Goal: Task Accomplishment & Management: Complete application form

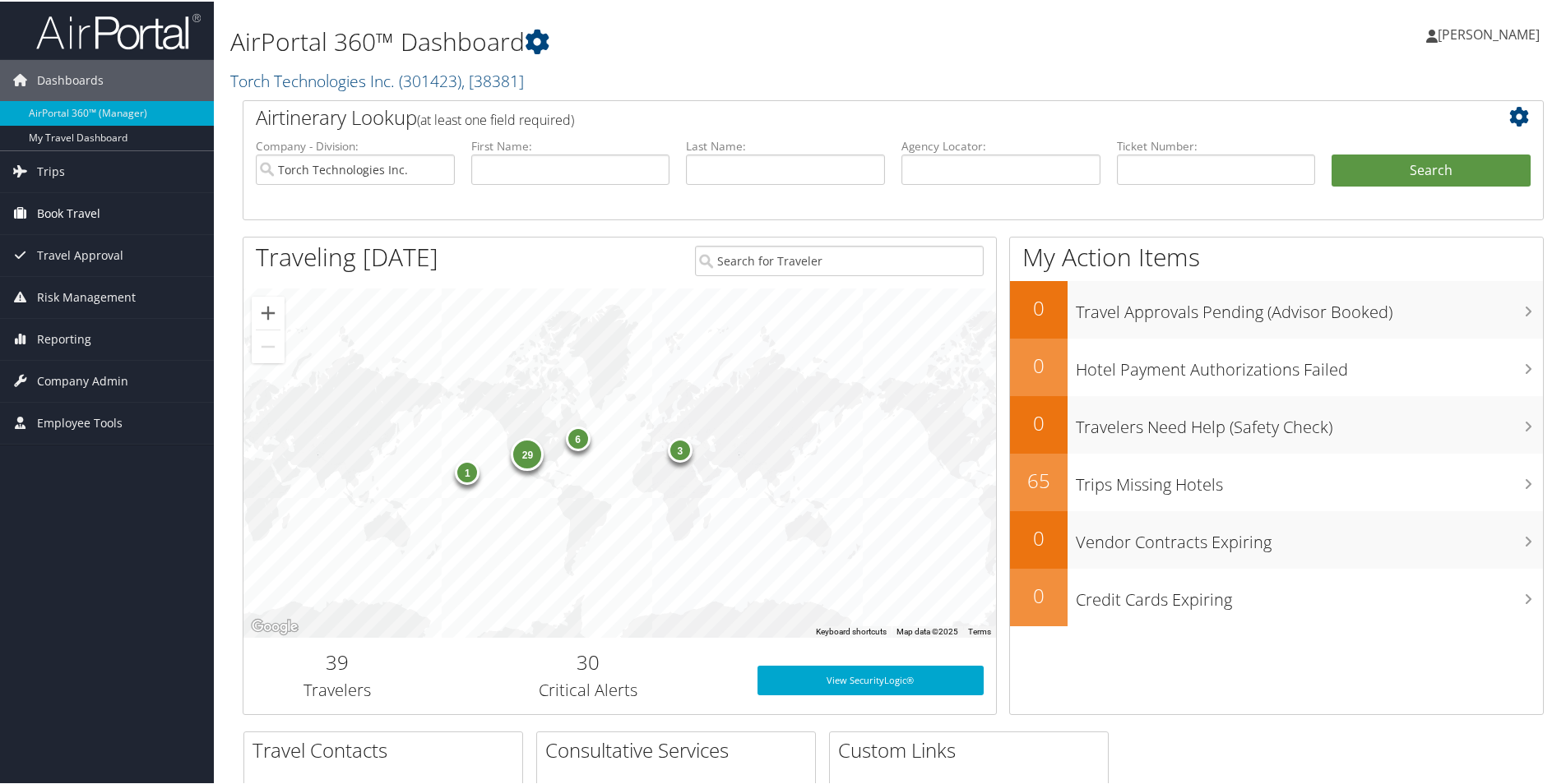
click at [68, 210] on span "Book Travel" at bounding box center [68, 212] width 63 height 41
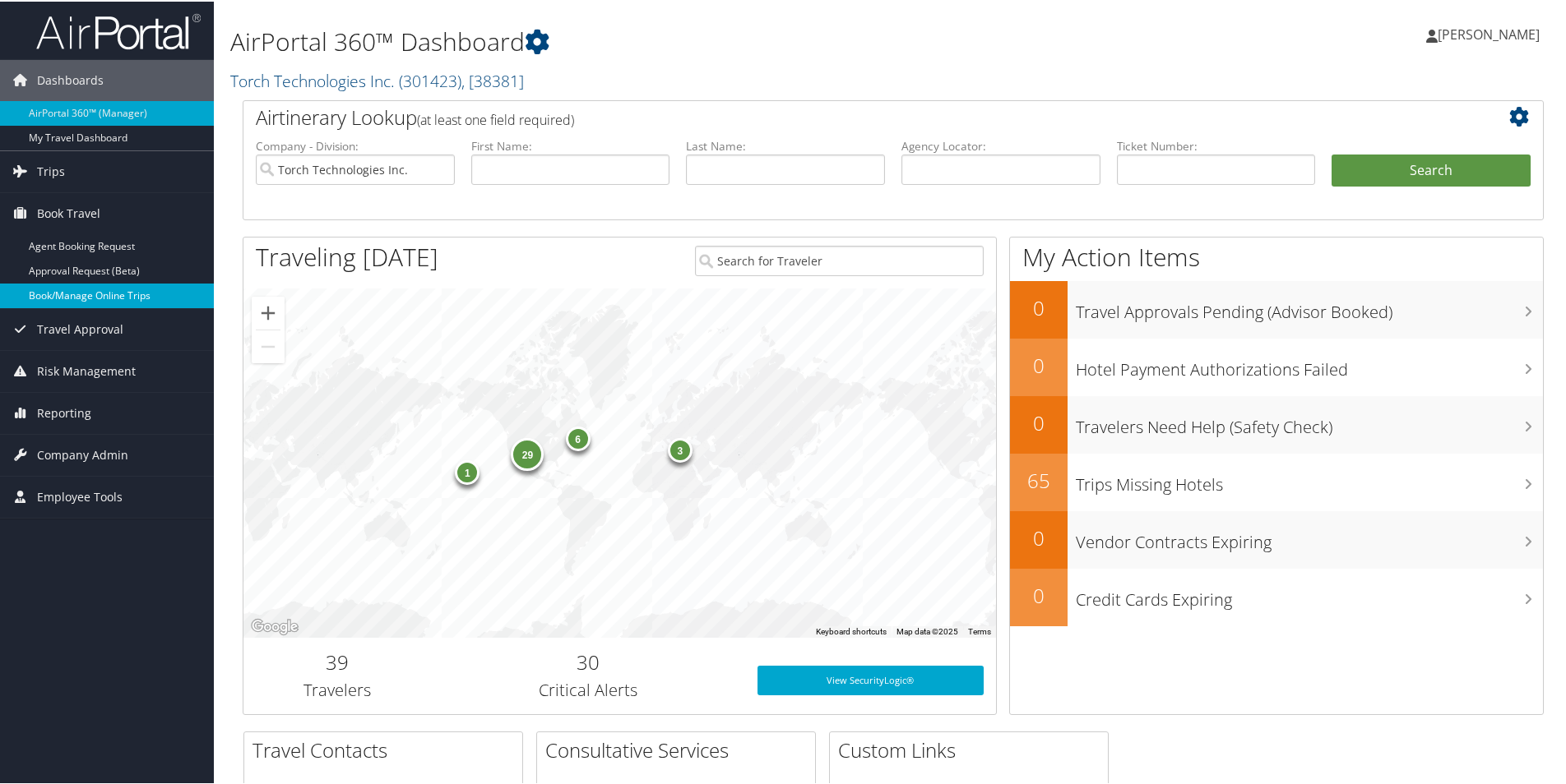
click at [78, 297] on link "Book/Manage Online Trips" at bounding box center [107, 294] width 214 height 25
click at [88, 446] on span "Company Admin" at bounding box center [83, 454] width 92 height 41
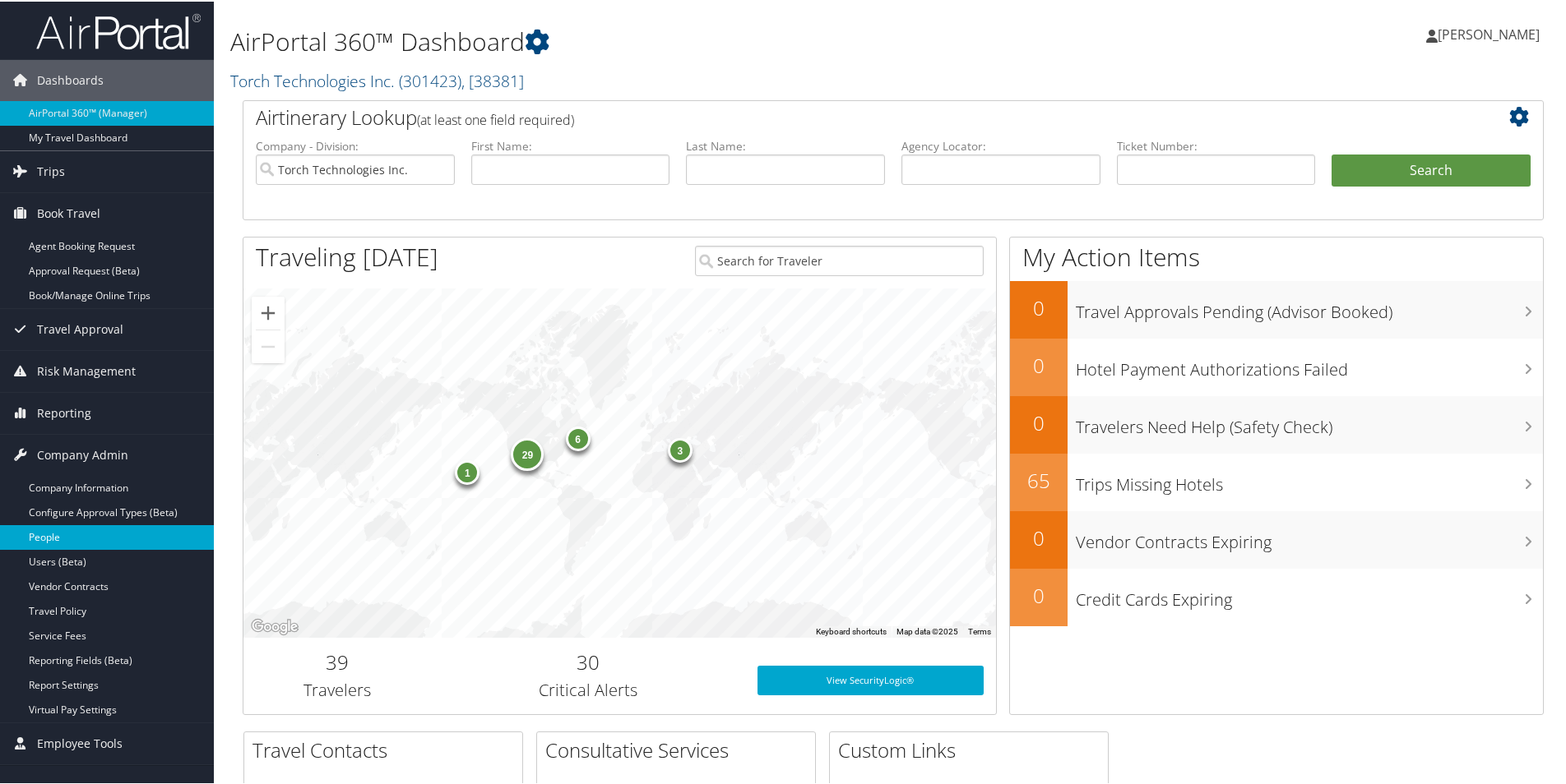
click at [57, 542] on link "People" at bounding box center [107, 536] width 214 height 25
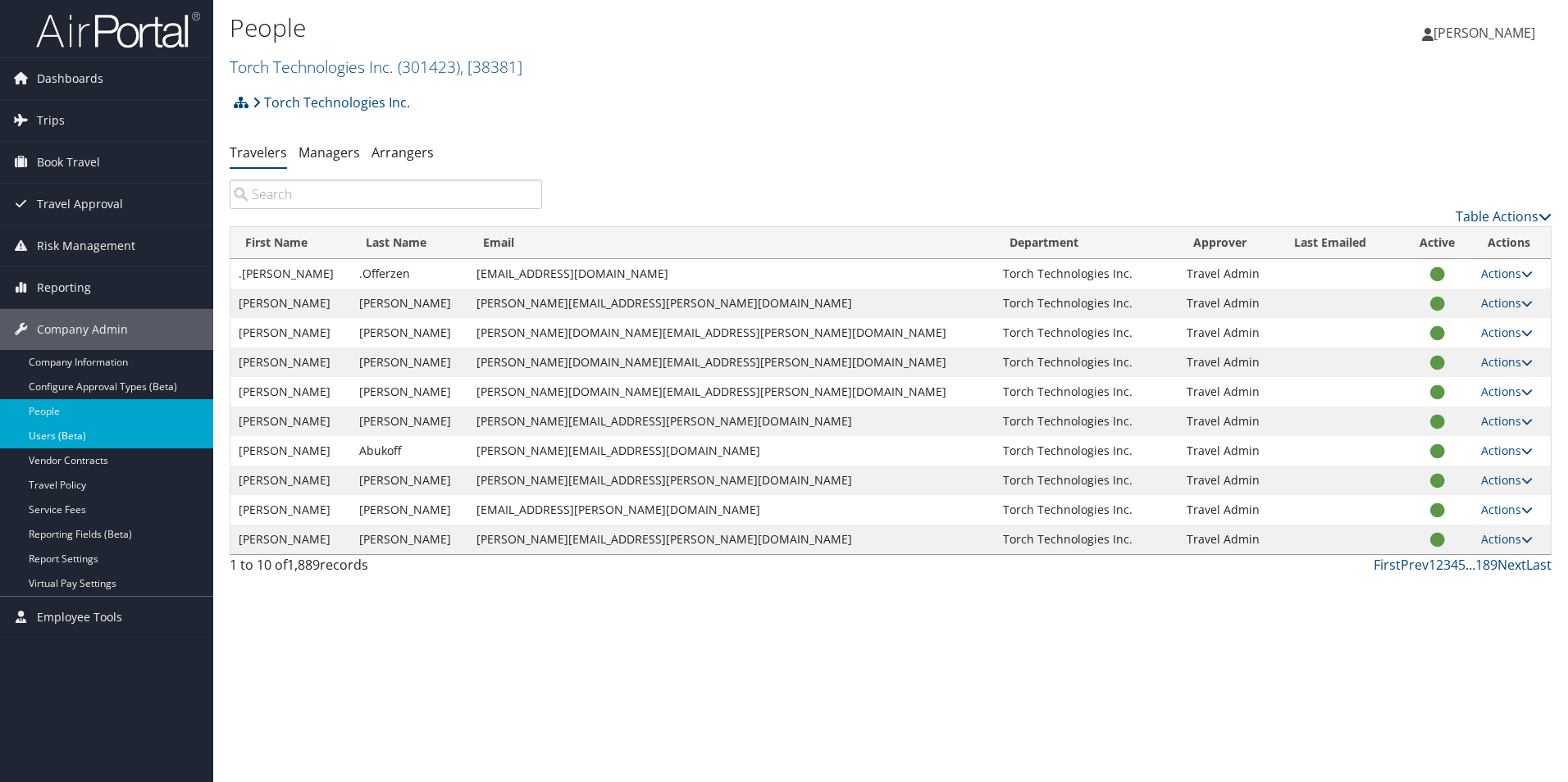
click at [68, 437] on link "Users (Beta)" at bounding box center [107, 436] width 214 height 25
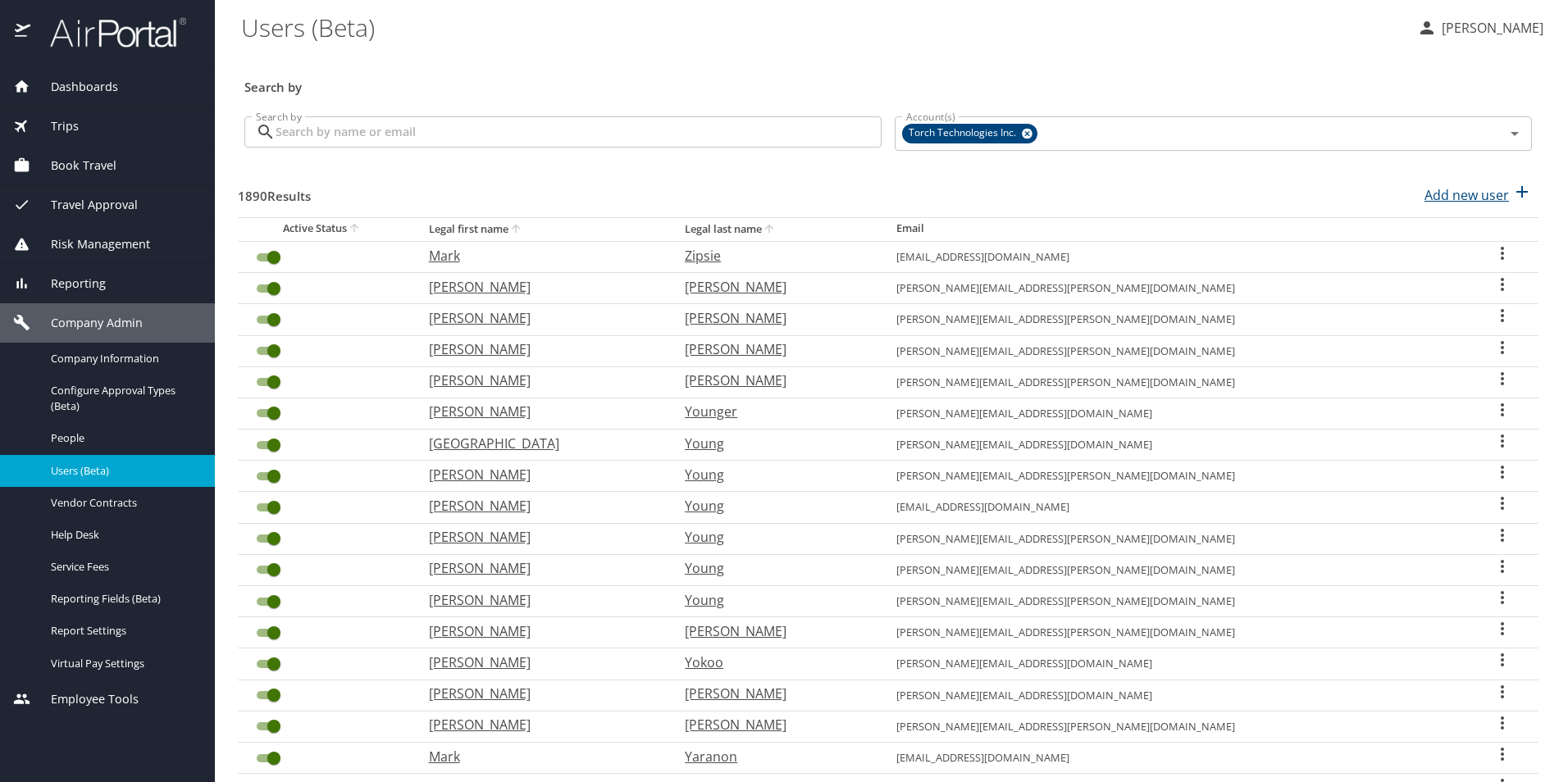
click at [1466, 197] on p "Add new user" at bounding box center [1466, 195] width 84 height 20
select select "US"
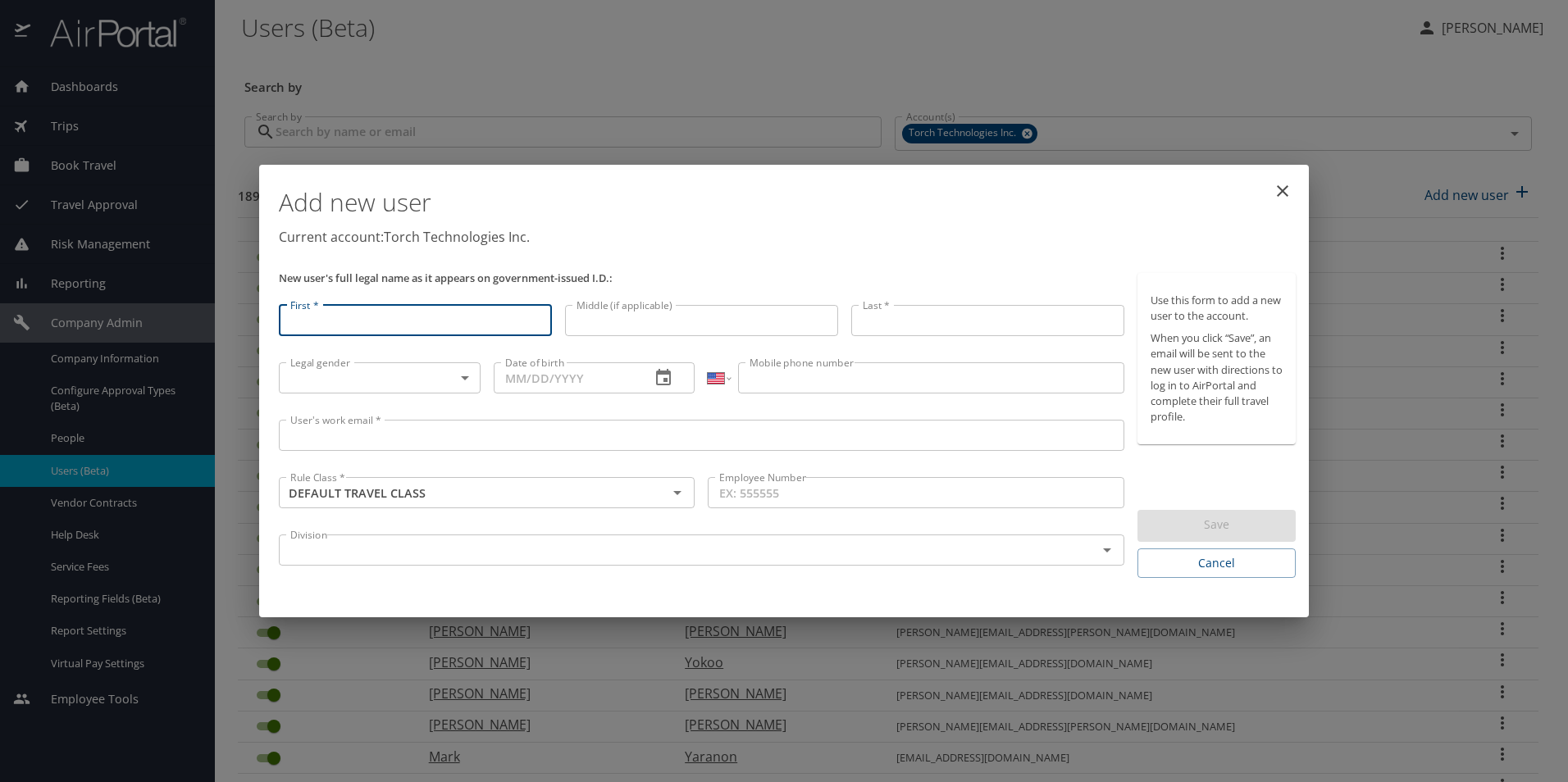
click at [335, 317] on input "First *" at bounding box center [415, 320] width 273 height 31
type input "Mike"
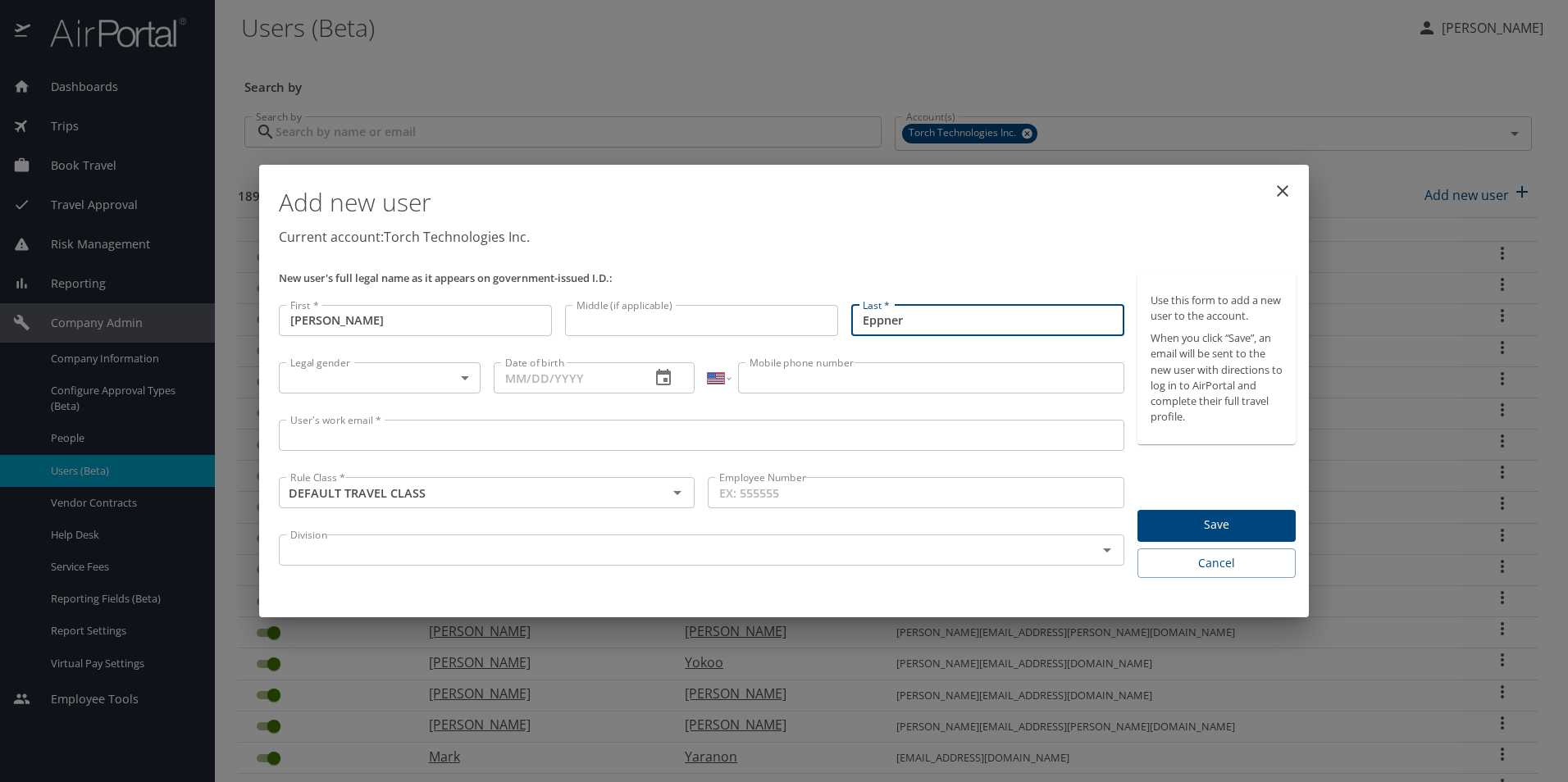
type input "Eppner"
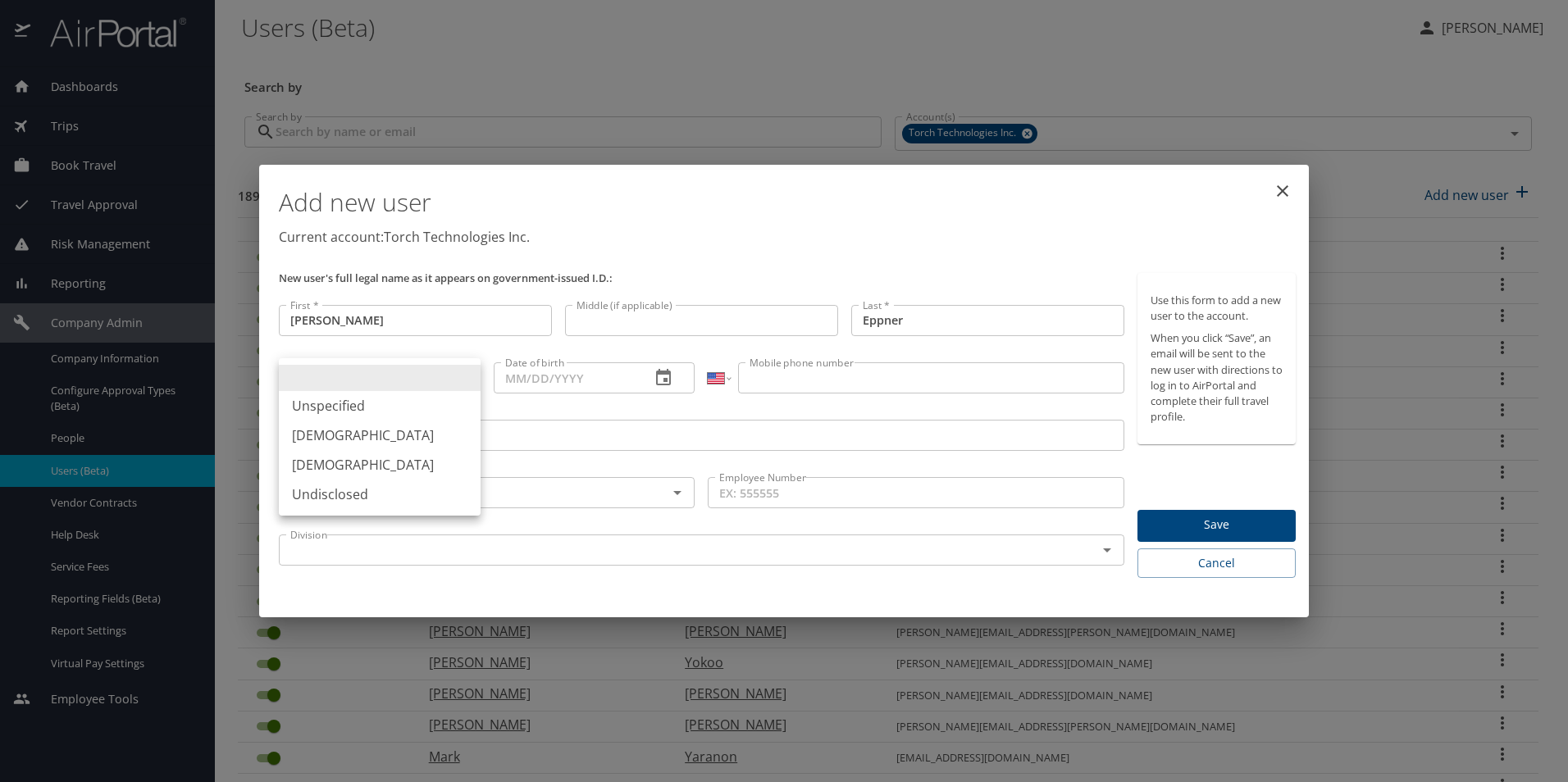
click at [362, 379] on body "Dashboards AirPortal 360™ Manager My Travel Dashboard Trips Airtinerary® Lookup…" at bounding box center [784, 391] width 1568 height 782
click at [361, 428] on li "Male" at bounding box center [380, 435] width 201 height 29
type input "Male"
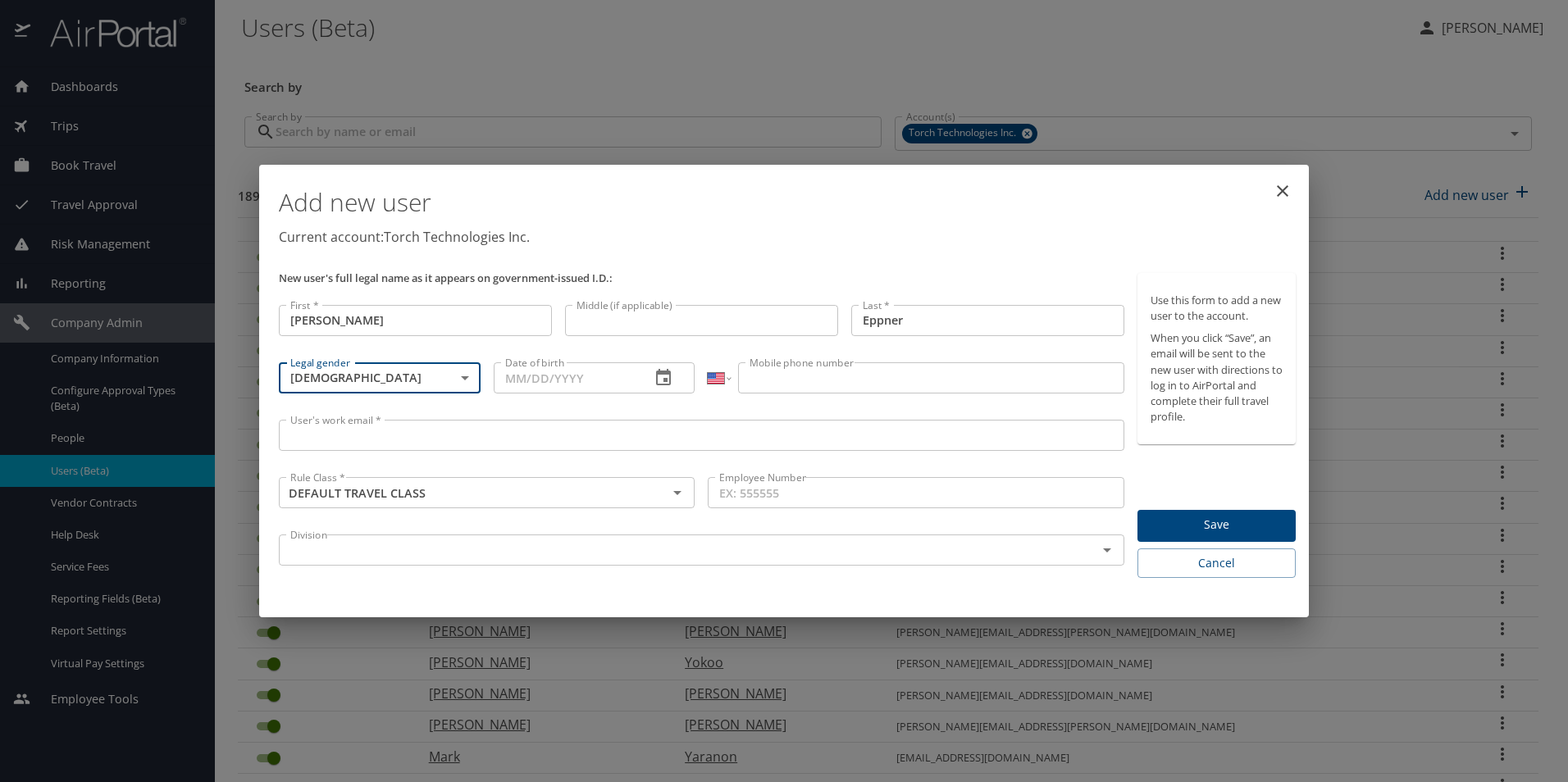
click at [545, 384] on input "Date of birth" at bounding box center [566, 378] width 145 height 31
click at [584, 380] on input "Date of birth" at bounding box center [566, 378] width 145 height 31
type input "02/24/1971"
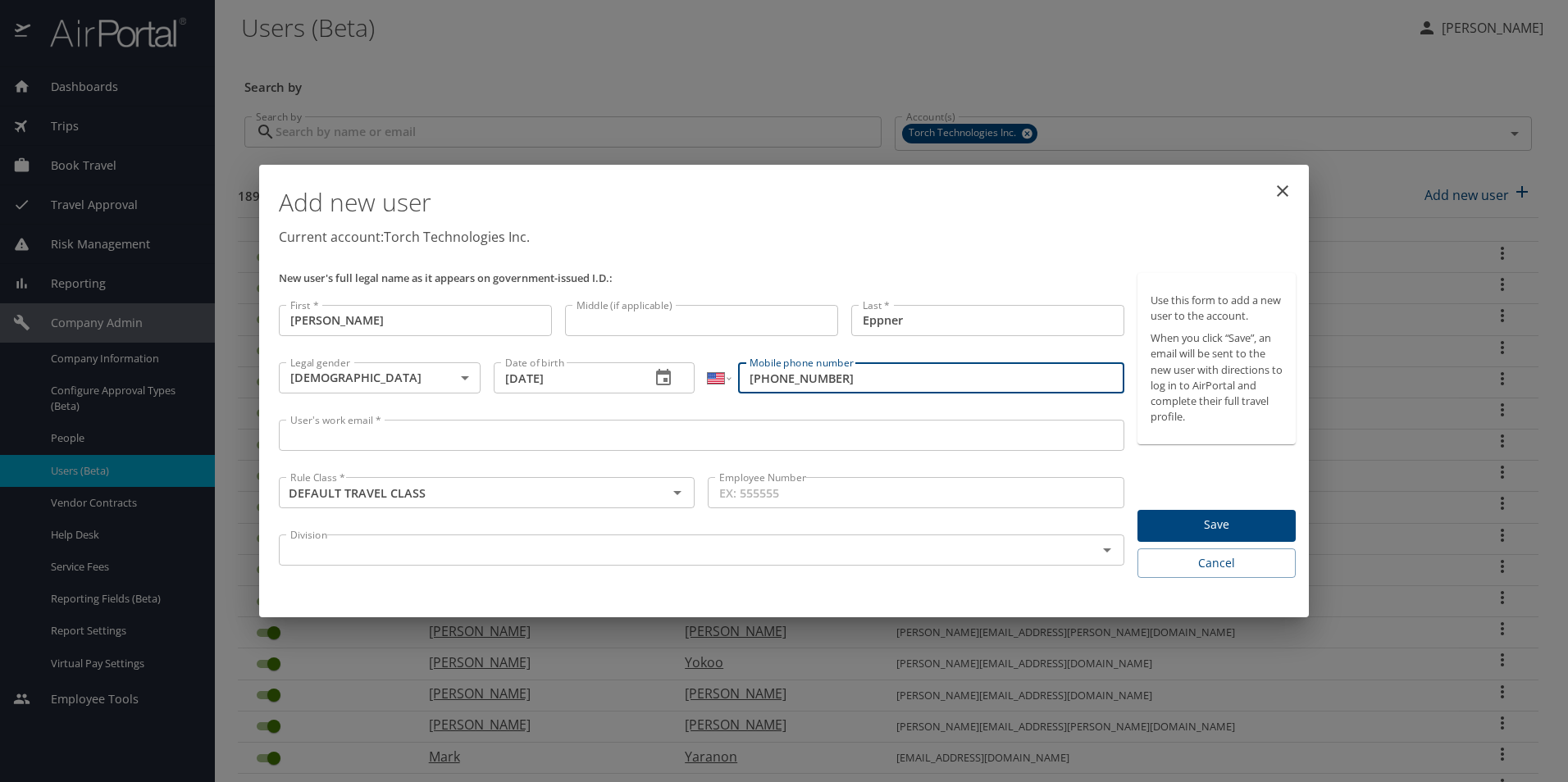
type input "(401) 369-2173"
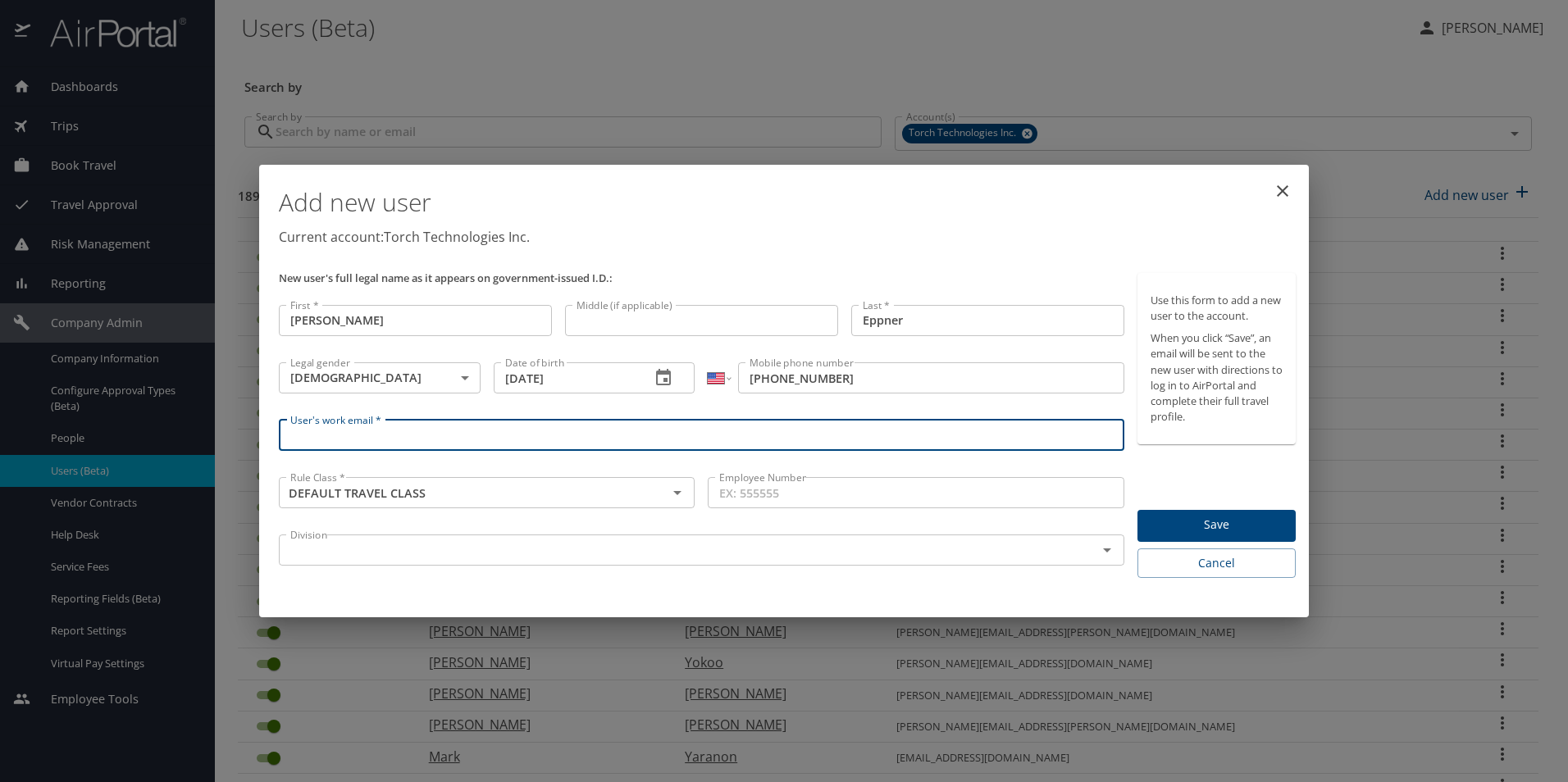
click at [369, 436] on input "User's work email *" at bounding box center [702, 436] width 846 height 31
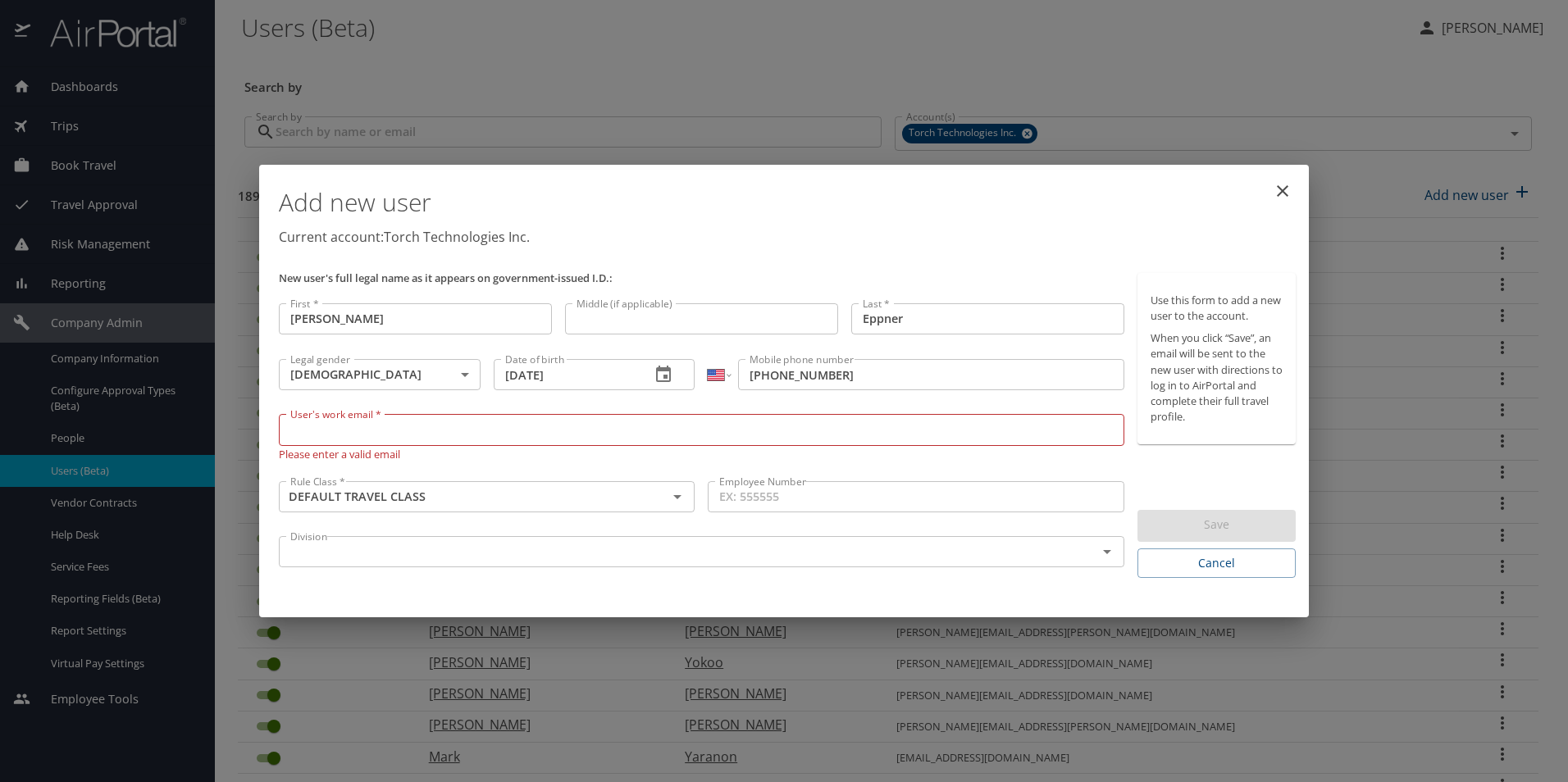
click at [331, 432] on input "User's work email *" at bounding box center [702, 430] width 846 height 31
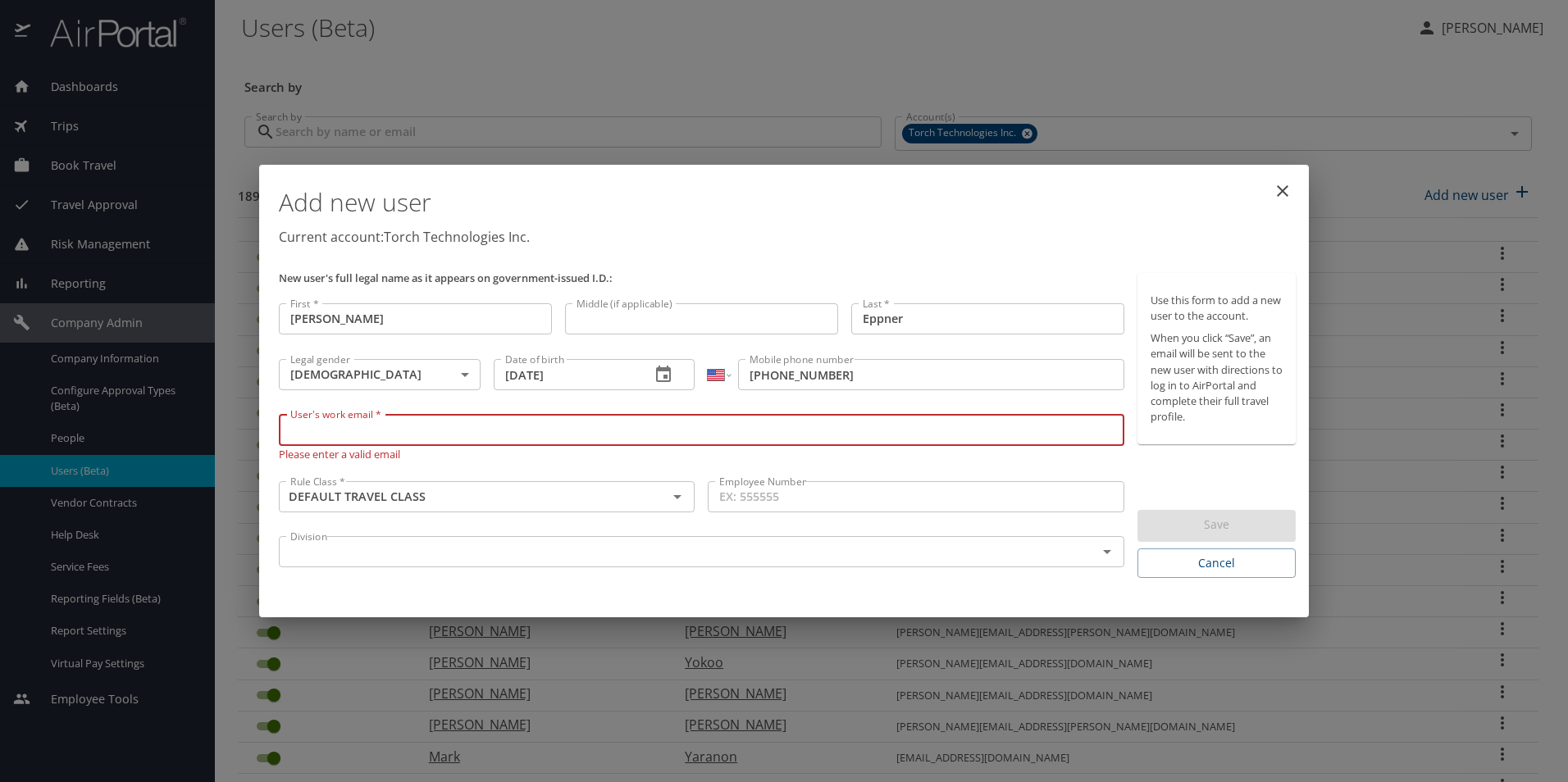
paste input "michael.eppner@torchtechnologies.com"
type input "michael.eppner@torchtechnologies.com"
click at [821, 501] on input "Employee Number" at bounding box center [915, 497] width 416 height 31
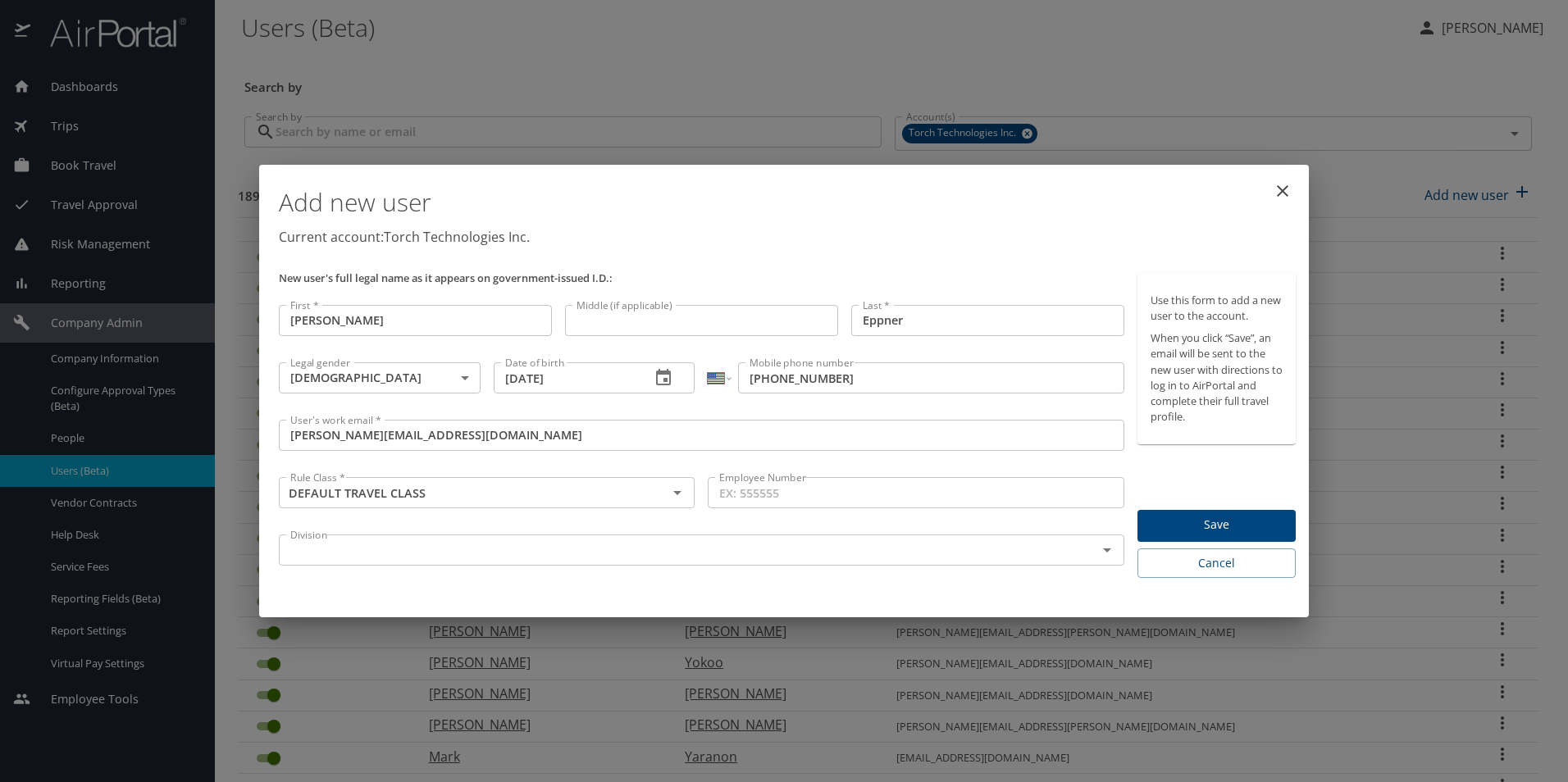
click at [797, 502] on input "Employee Number" at bounding box center [915, 493] width 416 height 31
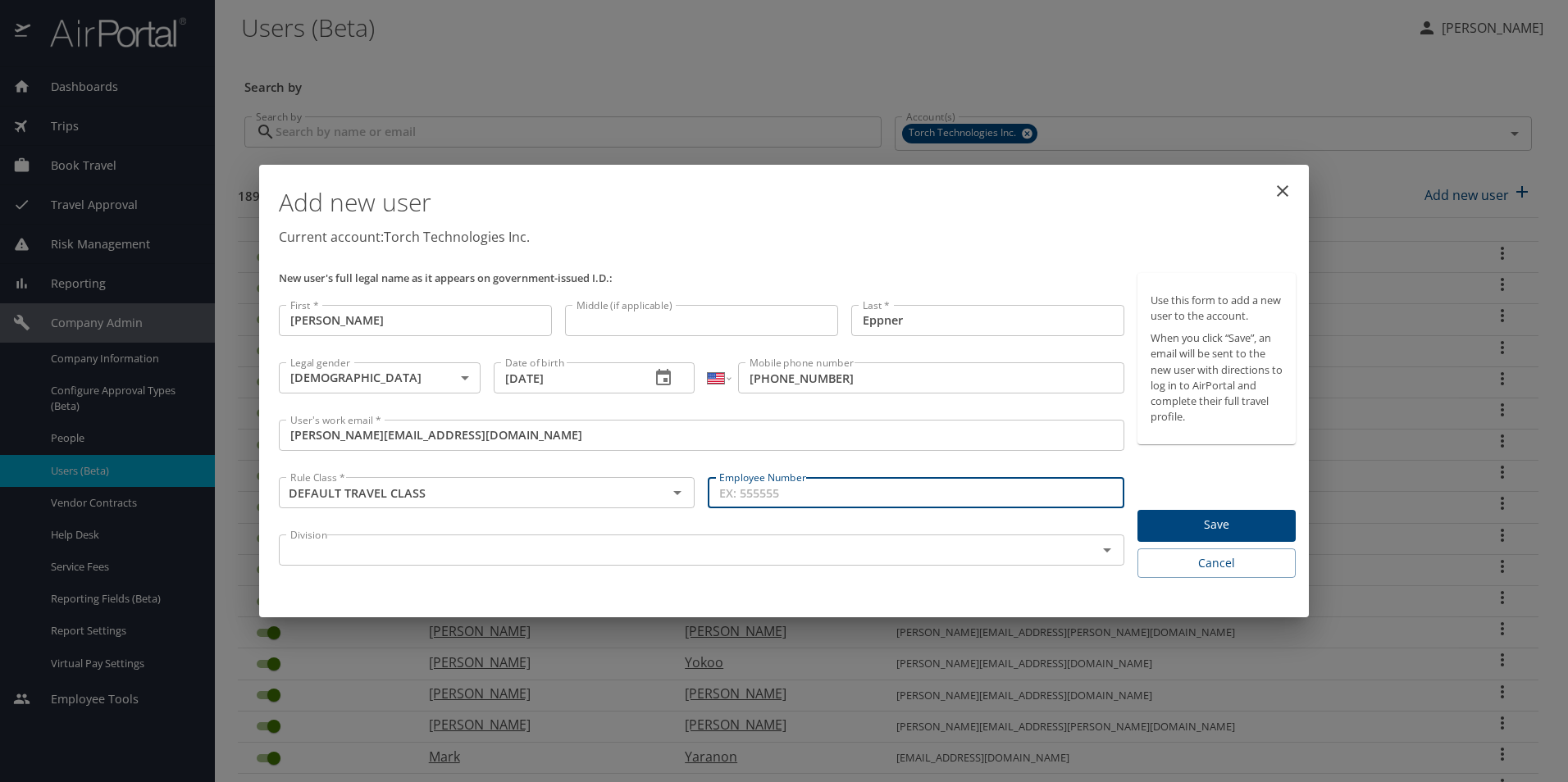
paste input "03919"
type input "03919"
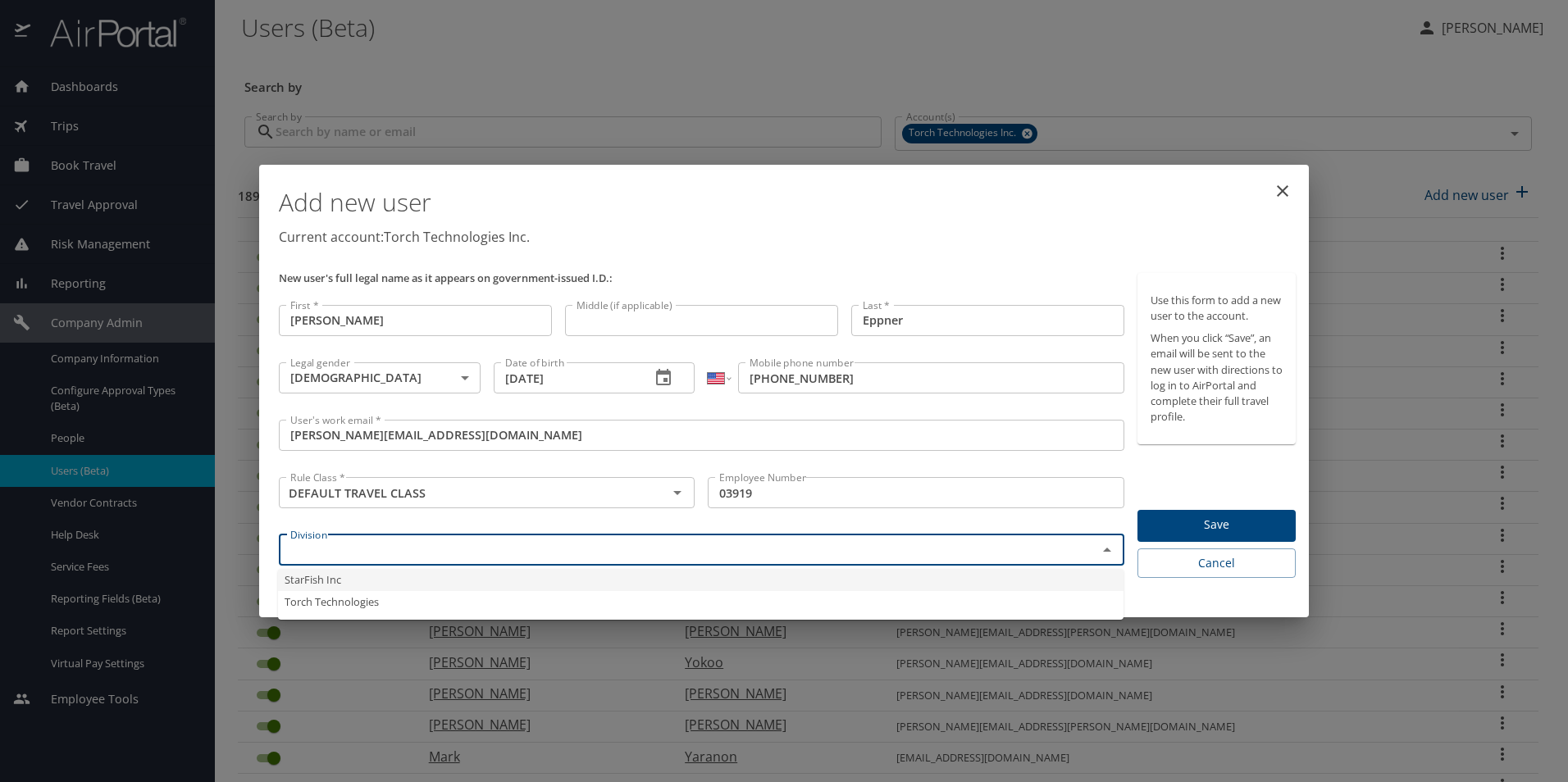
click at [287, 544] on input "text" at bounding box center [677, 550] width 787 height 22
click at [311, 602] on li "Torch Technologies" at bounding box center [701, 603] width 846 height 22
type input "Torch Technologies"
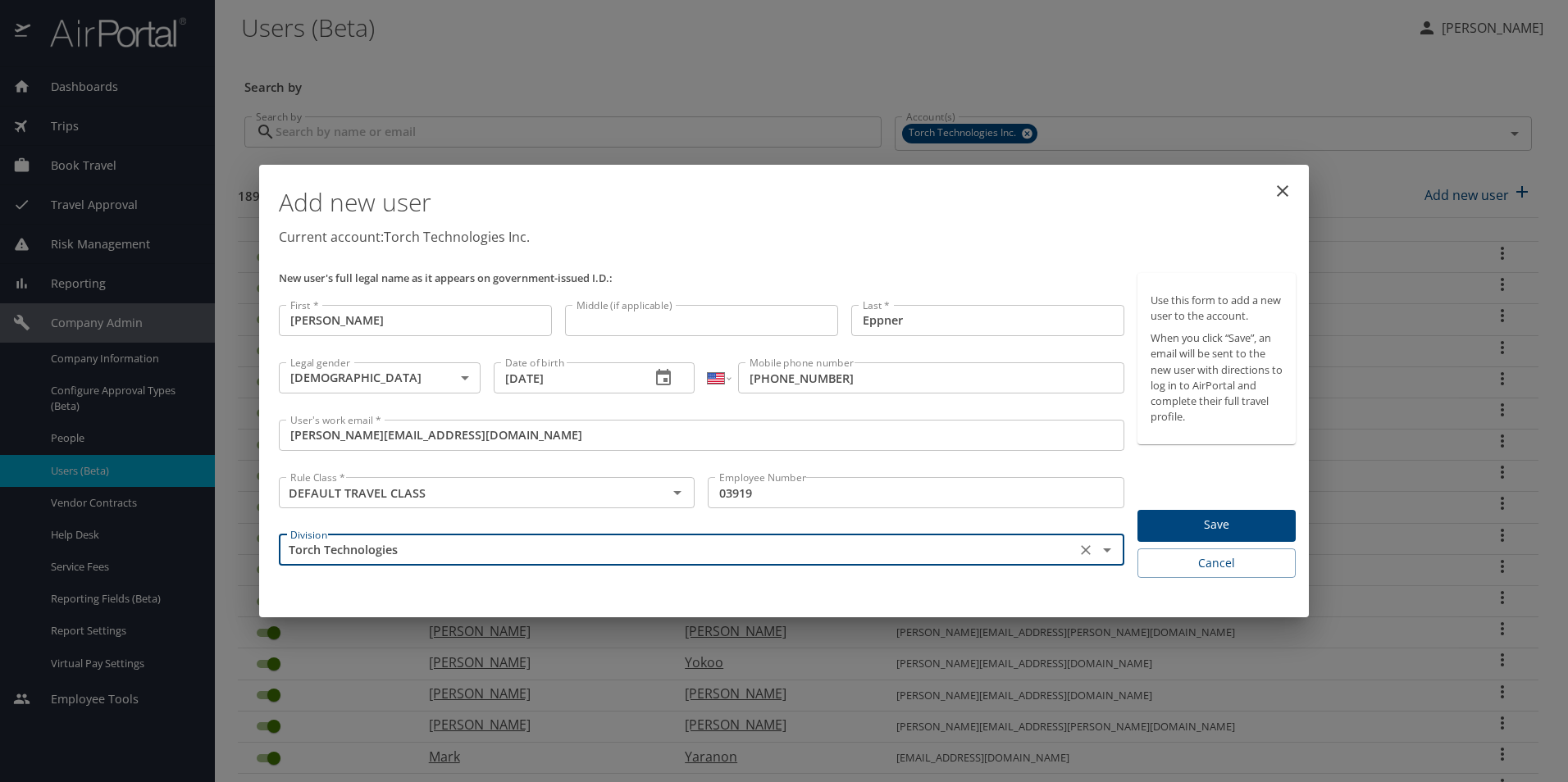
click at [1262, 525] on span "Save" at bounding box center [1216, 525] width 132 height 21
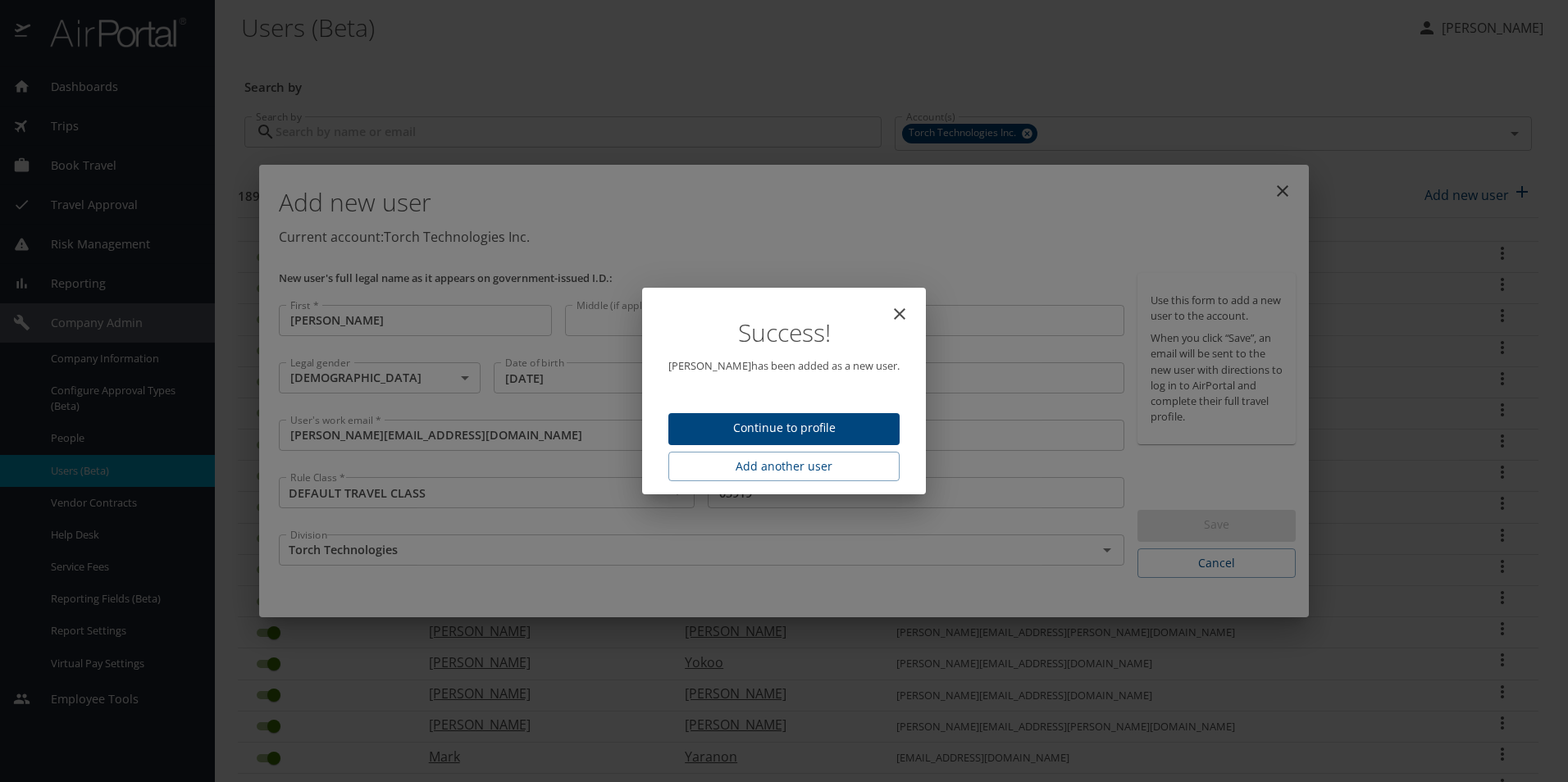
click at [890, 312] on icon "close" at bounding box center [899, 313] width 20 height 20
type input "[DATE]"
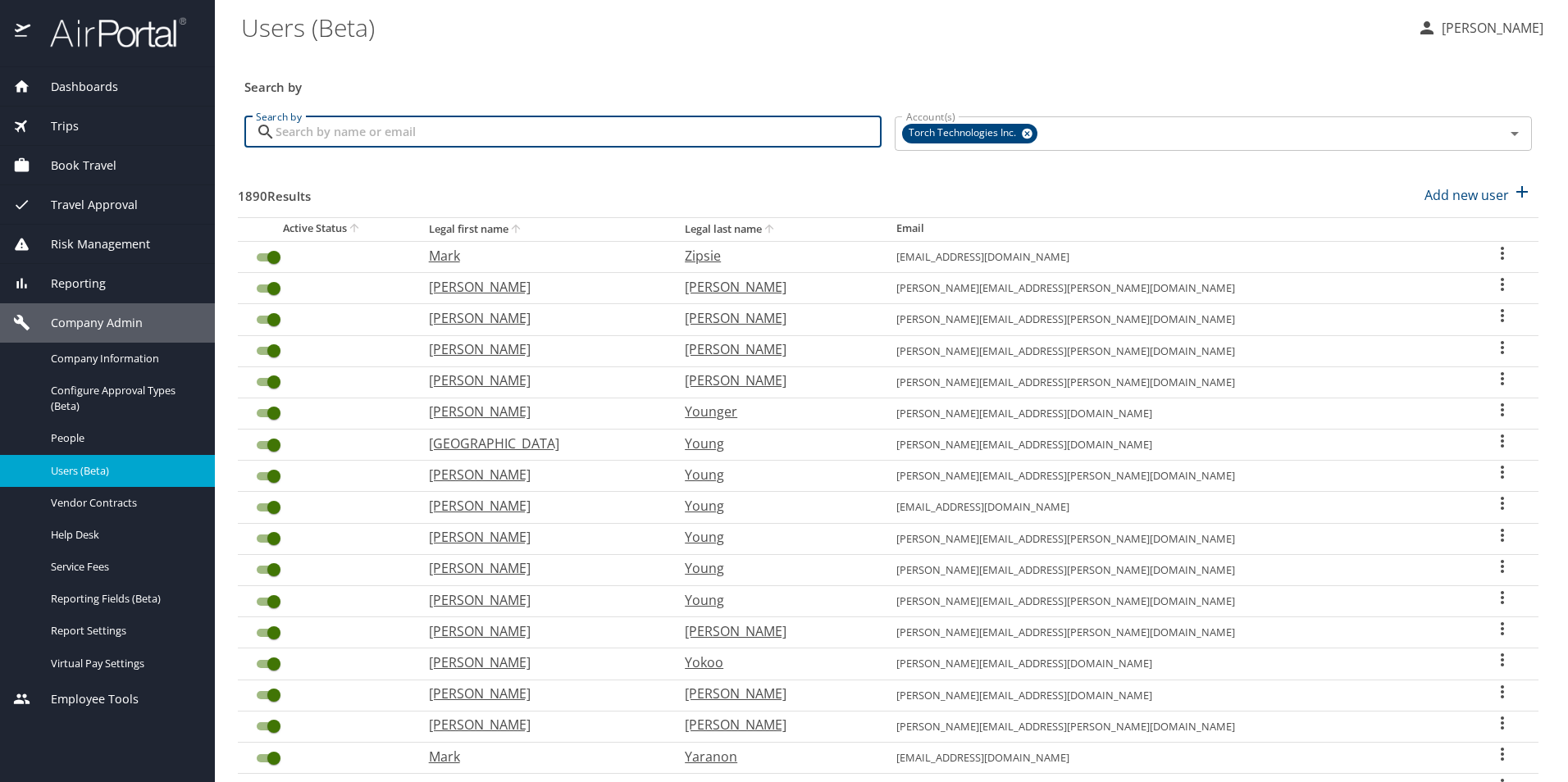
click at [493, 132] on input "Search by" at bounding box center [579, 132] width 606 height 31
type input "eppner"
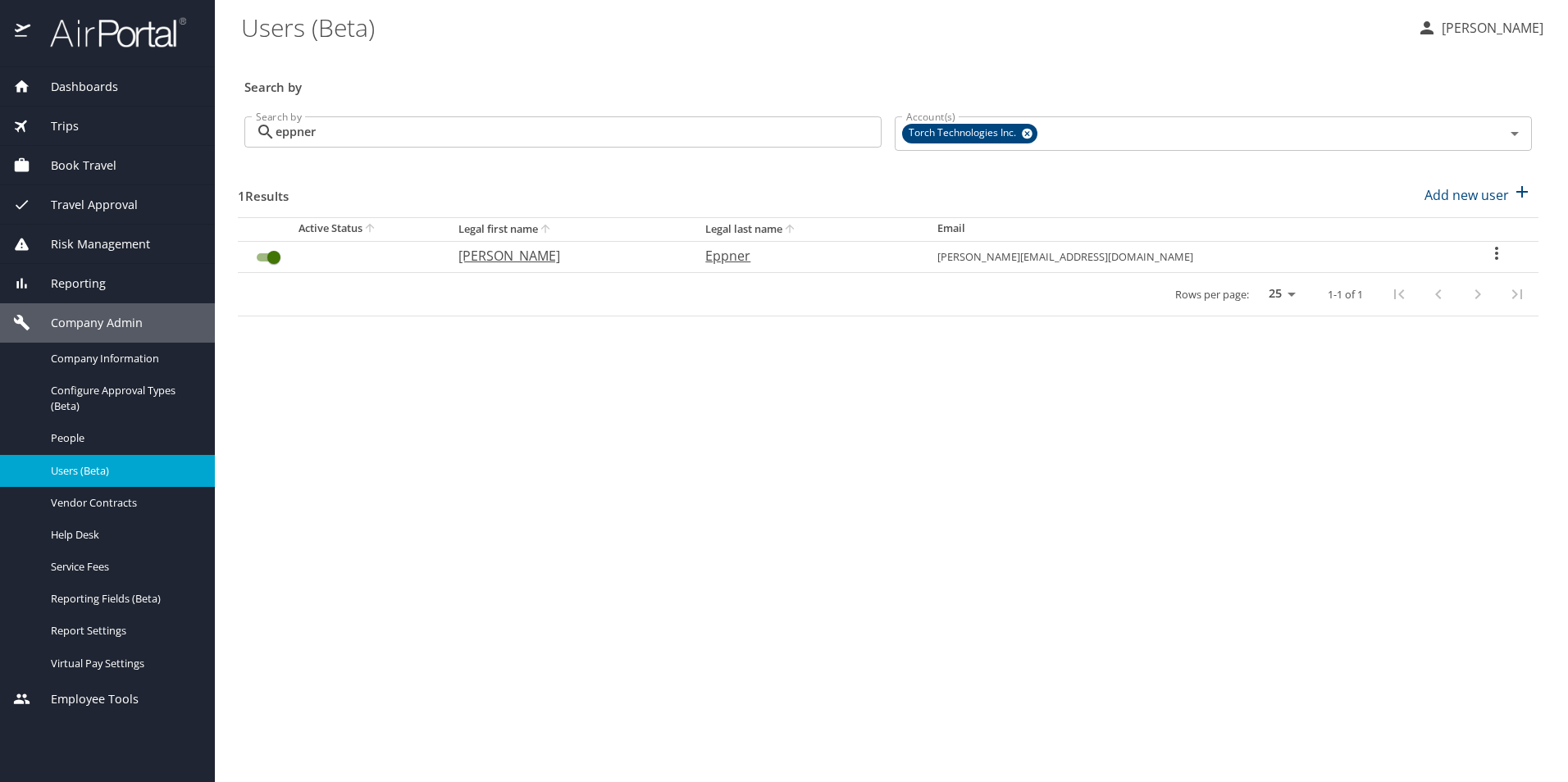
click at [1156, 723] on main "Users (Beta) Erin Clemons Search by Search by eppner Search by Account(s) Torch…" at bounding box center [890, 391] width 1353 height 782
